Goal: Information Seeking & Learning: Learn about a topic

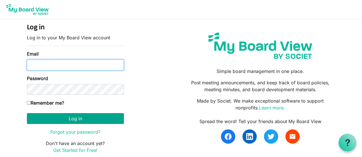
type input "boardchair@bvo.ca"
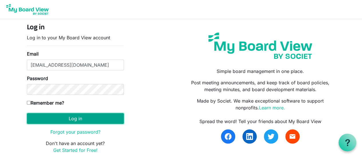
click at [73, 117] on button "Log in" at bounding box center [75, 118] width 97 height 11
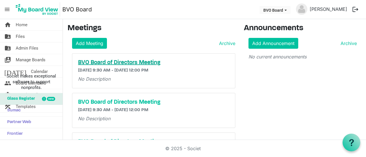
click at [113, 61] on h5 "BVO Board of Directors Meeting" at bounding box center [153, 62] width 151 height 7
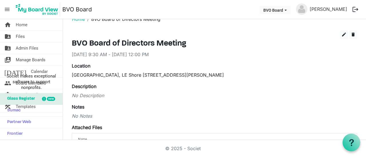
scroll to position [49, 0]
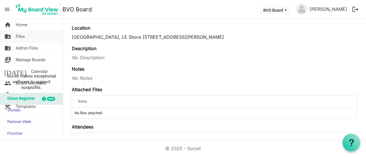
click at [19, 35] on span "Files" at bounding box center [20, 36] width 9 height 11
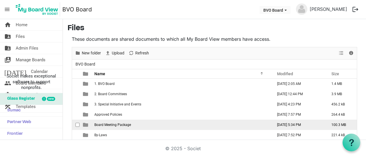
click at [107, 127] on span "Board Meeting Package" at bounding box center [112, 125] width 37 height 4
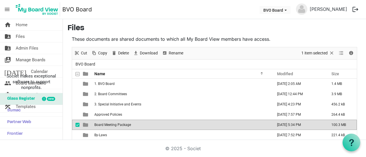
click at [107, 127] on span "Board Meeting Package" at bounding box center [112, 125] width 37 height 4
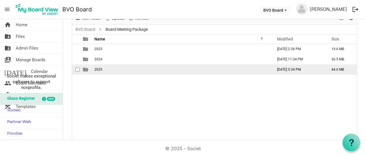
click at [98, 68] on span "2025" at bounding box center [98, 70] width 8 height 4
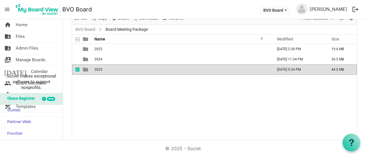
click at [98, 68] on span "2025" at bounding box center [98, 70] width 8 height 4
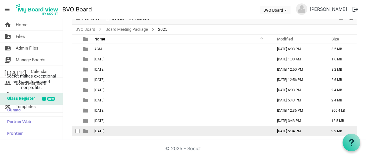
click at [104, 132] on span "September 25, 2025" at bounding box center [99, 131] width 10 height 4
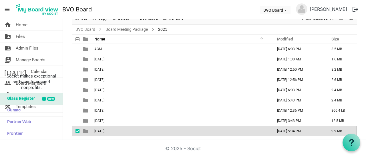
click at [104, 132] on span "September 25, 2025" at bounding box center [99, 131] width 10 height 4
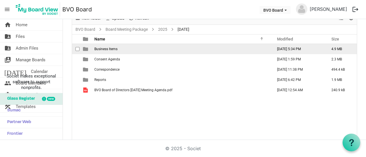
click at [113, 49] on span "Business Items" at bounding box center [105, 49] width 23 height 4
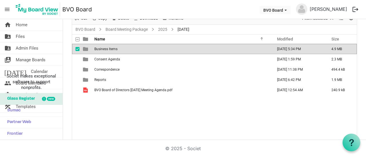
click at [113, 49] on span "Business Items" at bounding box center [105, 49] width 23 height 4
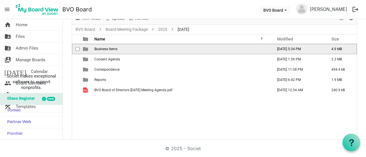
click at [113, 49] on span "Business Items" at bounding box center [105, 49] width 23 height 4
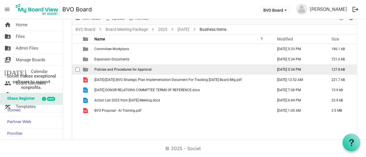
click at [121, 68] on span "Policies and Procedures for Approval" at bounding box center [122, 70] width 57 height 4
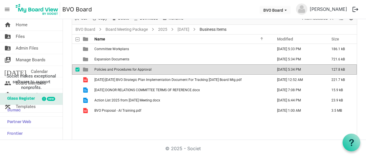
click at [121, 68] on span "Policies and Procedures for Approval" at bounding box center [122, 70] width 57 height 4
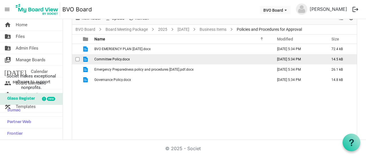
click at [129, 58] on span "Committee Policy.docx" at bounding box center [111, 59] width 35 height 4
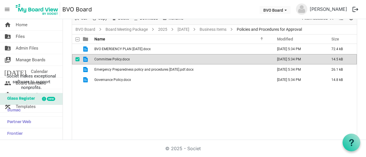
click at [129, 58] on span "Committee Policy.docx" at bounding box center [111, 59] width 35 height 4
click at [153, 60] on td "Committee Policy.docx" at bounding box center [182, 59] width 178 height 10
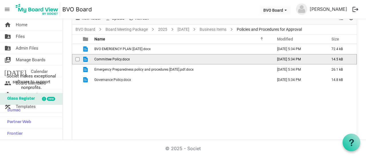
click at [153, 60] on td "Committee Policy.docx" at bounding box center [182, 59] width 178 height 10
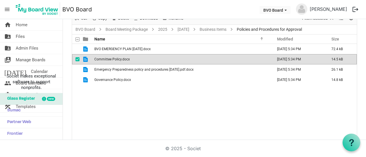
click at [153, 62] on td "Committee Policy.docx" at bounding box center [182, 59] width 178 height 10
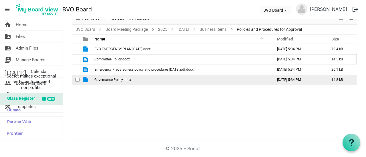
click at [126, 76] on td "Governance Policy.docx" at bounding box center [182, 80] width 178 height 10
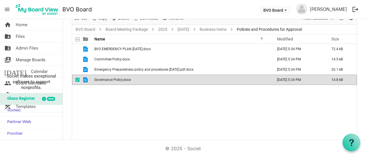
click at [126, 76] on td "Governance Policy.docx" at bounding box center [182, 80] width 178 height 10
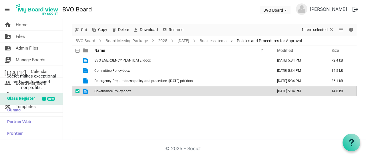
scroll to position [0, 0]
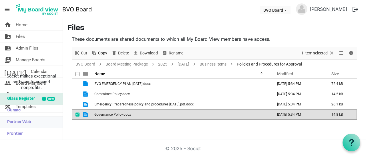
click at [41, 120] on link "Partner Web" at bounding box center [31, 122] width 63 height 11
click at [21, 38] on span "Files" at bounding box center [20, 36] width 9 height 11
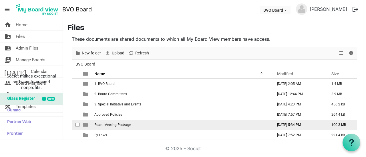
click at [115, 125] on span "Board Meeting Package" at bounding box center [112, 125] width 37 height 4
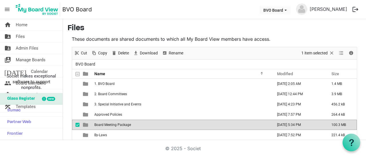
click at [115, 125] on span "Board Meeting Package" at bounding box center [112, 125] width 37 height 4
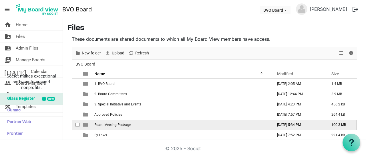
click at [115, 125] on span "Board Meeting Package" at bounding box center [112, 125] width 37 height 4
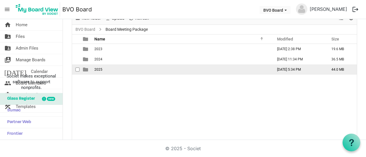
click at [95, 68] on span "2025" at bounding box center [98, 70] width 8 height 4
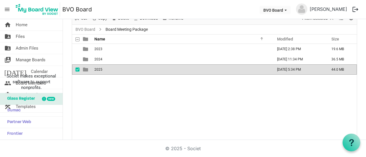
click at [95, 68] on span "2025" at bounding box center [98, 70] width 8 height 4
click at [107, 67] on div at bounding box center [214, 77] width 285 height 128
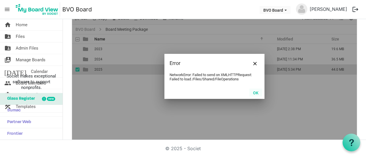
click at [252, 92] on button "OK" at bounding box center [255, 93] width 13 height 8
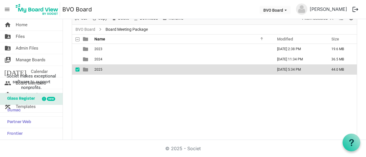
click at [77, 68] on span "checkbox" at bounding box center [77, 70] width 4 height 4
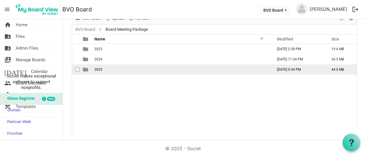
click at [112, 70] on td "2025" at bounding box center [182, 70] width 178 height 10
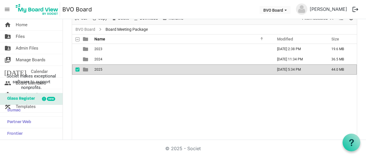
click at [112, 70] on td "2025" at bounding box center [182, 70] width 178 height 10
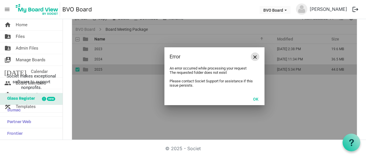
click at [254, 55] on span "Close" at bounding box center [254, 56] width 3 height 3
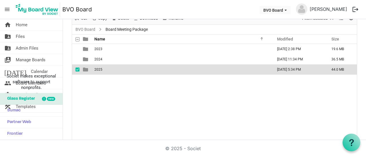
click at [293, 68] on td "[DATE] 5:34 PM" at bounding box center [298, 70] width 54 height 10
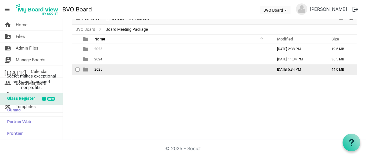
click at [108, 70] on td "2025" at bounding box center [182, 70] width 178 height 10
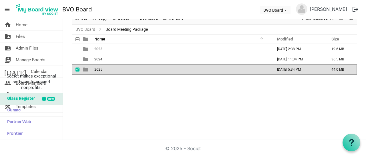
click at [144, 69] on td "2025" at bounding box center [182, 70] width 178 height 10
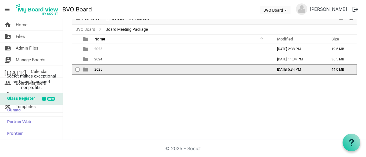
click at [144, 69] on td "2025" at bounding box center [182, 70] width 178 height 10
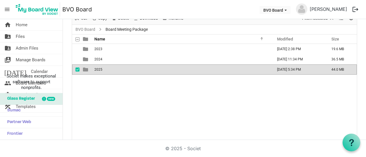
click at [144, 69] on td "2025" at bounding box center [182, 70] width 178 height 10
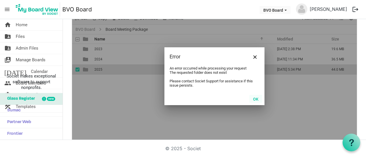
click at [253, 99] on button "OK" at bounding box center [255, 99] width 13 height 8
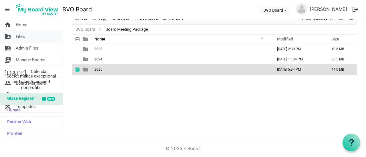
click at [18, 39] on span "Files" at bounding box center [20, 36] width 9 height 11
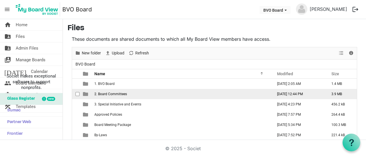
click at [114, 95] on span "2. Board Committees" at bounding box center [110, 94] width 33 height 4
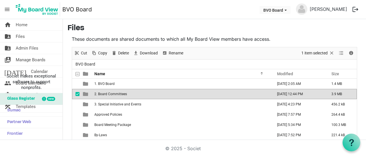
click at [114, 95] on span "2. Board Committees" at bounding box center [110, 94] width 33 height 4
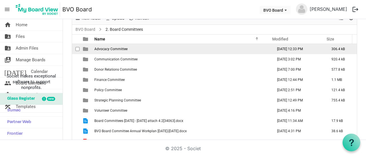
click at [117, 48] on span "Advocacy Committee" at bounding box center [110, 49] width 33 height 4
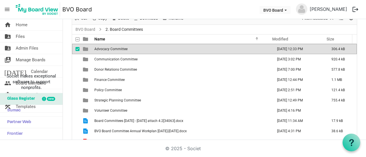
click at [117, 48] on span "Advocacy Committee" at bounding box center [110, 49] width 33 height 4
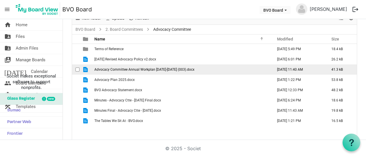
click at [163, 68] on span "Advocacy Committee Annual Workplan [DATE]-[DATE] (003).docx" at bounding box center [144, 70] width 100 height 4
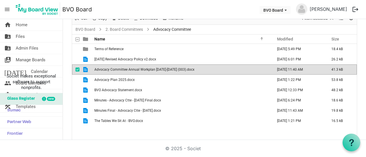
click at [163, 68] on span "Advocacy Committee Annual Workplan [DATE]-[DATE] (003).docx" at bounding box center [144, 70] width 100 height 4
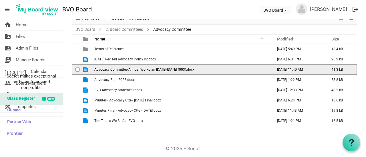
click at [163, 68] on span "Advocacy Committee Annual Workplan [DATE]-[DATE] (003).docx" at bounding box center [144, 70] width 100 height 4
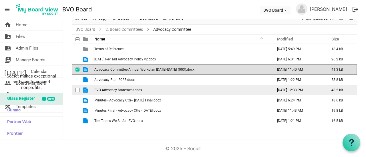
click at [110, 89] on span "BVO Advocacy Statement.docx" at bounding box center [118, 90] width 48 height 4
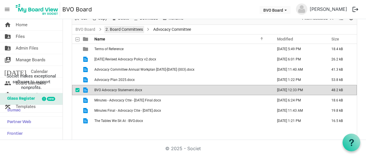
click at [122, 27] on link "2. Board Committees" at bounding box center [124, 29] width 40 height 7
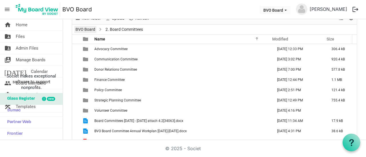
click at [87, 29] on link "BVO Board" at bounding box center [85, 29] width 22 height 7
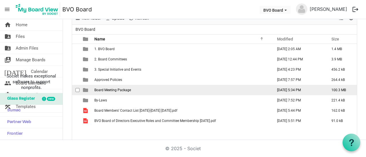
click at [115, 90] on span "Board Meeting Package" at bounding box center [112, 90] width 37 height 4
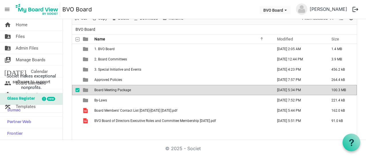
click at [115, 90] on span "Board Meeting Package" at bounding box center [112, 90] width 37 height 4
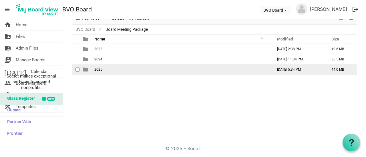
click at [97, 68] on span "2025" at bounding box center [98, 70] width 8 height 4
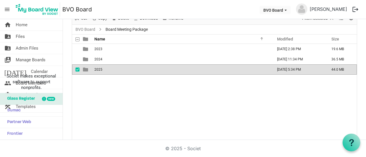
click at [97, 68] on span "2025" at bounding box center [98, 70] width 8 height 4
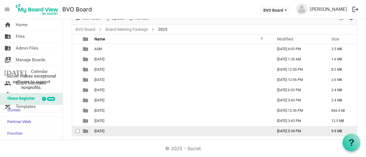
click at [104, 132] on span "[DATE]" at bounding box center [99, 131] width 10 height 4
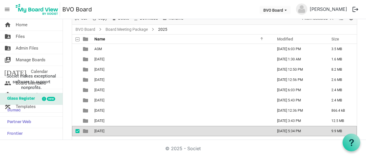
click at [104, 132] on span "[DATE]" at bounding box center [99, 131] width 10 height 4
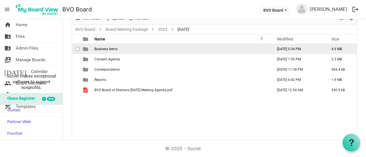
click at [99, 47] on span "Business Items" at bounding box center [105, 49] width 23 height 4
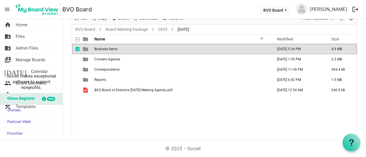
click at [99, 47] on span "Business Items" at bounding box center [105, 49] width 23 height 4
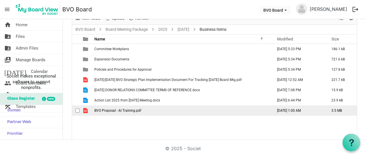
click at [119, 111] on span "BVO Proposal - AI Training.pdf" at bounding box center [117, 111] width 47 height 4
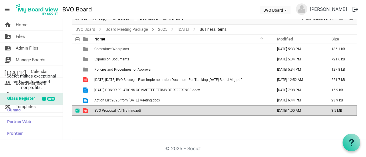
click at [119, 111] on span "BVO Proposal - AI Training.pdf" at bounding box center [117, 111] width 47 height 4
click at [163, 28] on link "2025" at bounding box center [162, 29] width 11 height 7
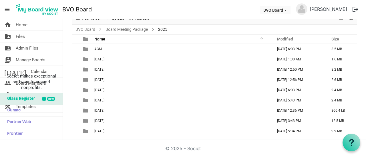
click at [189, 28] on ul "BVO Board Board Meeting Package 2025" at bounding box center [214, 29] width 285 height 9
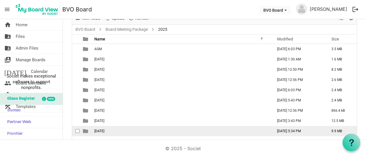
click at [125, 132] on td "[DATE]" at bounding box center [182, 131] width 178 height 10
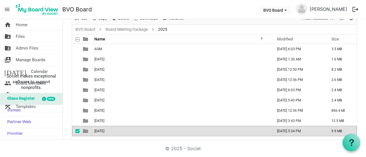
click at [125, 132] on td "[DATE]" at bounding box center [182, 131] width 178 height 10
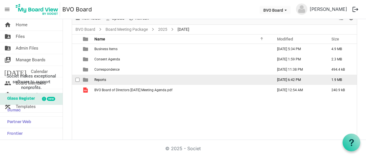
click at [103, 76] on td "Reports" at bounding box center [182, 80] width 178 height 10
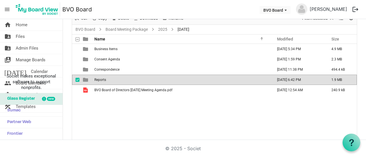
click at [103, 76] on td "Reports" at bounding box center [182, 80] width 178 height 10
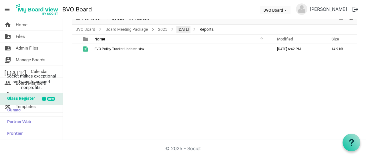
click at [186, 30] on link "[DATE]" at bounding box center [183, 29] width 14 height 7
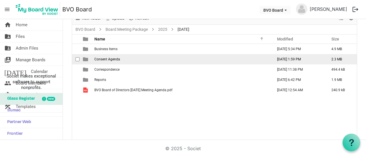
click at [122, 58] on td "Consent Agenda" at bounding box center [182, 59] width 178 height 10
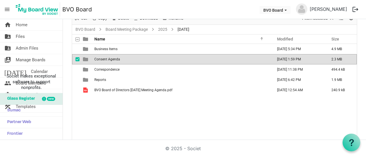
click at [122, 58] on td "Consent Agenda" at bounding box center [182, 59] width 178 height 10
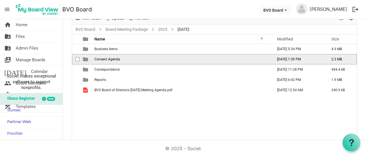
click at [122, 58] on td "Consent Agenda" at bounding box center [182, 59] width 178 height 10
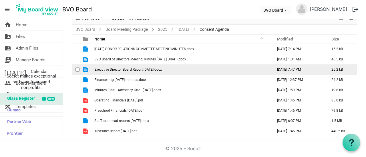
click at [154, 71] on span "Executive Director Board Report [DATE].docx" at bounding box center [127, 70] width 67 height 4
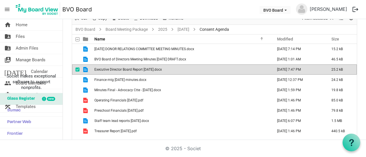
click at [154, 71] on span "Executive Director Board Report [DATE].docx" at bounding box center [127, 70] width 67 height 4
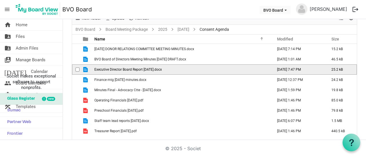
click at [154, 71] on span "Executive Director Board Report [DATE].docx" at bounding box center [127, 70] width 67 height 4
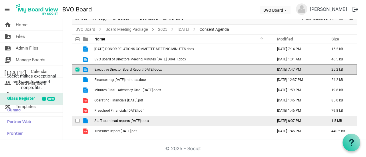
click at [137, 121] on span "Staff team lead reports [DATE].docx" at bounding box center [121, 121] width 55 height 4
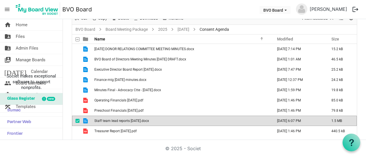
click at [137, 121] on span "Staff team lead reports [DATE].docx" at bounding box center [121, 121] width 55 height 4
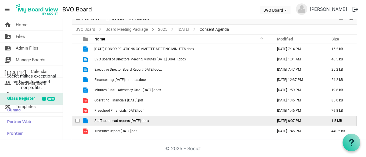
click at [137, 121] on span "Staff team lead reports [DATE].docx" at bounding box center [121, 121] width 55 height 4
